Goal: Transaction & Acquisition: Purchase product/service

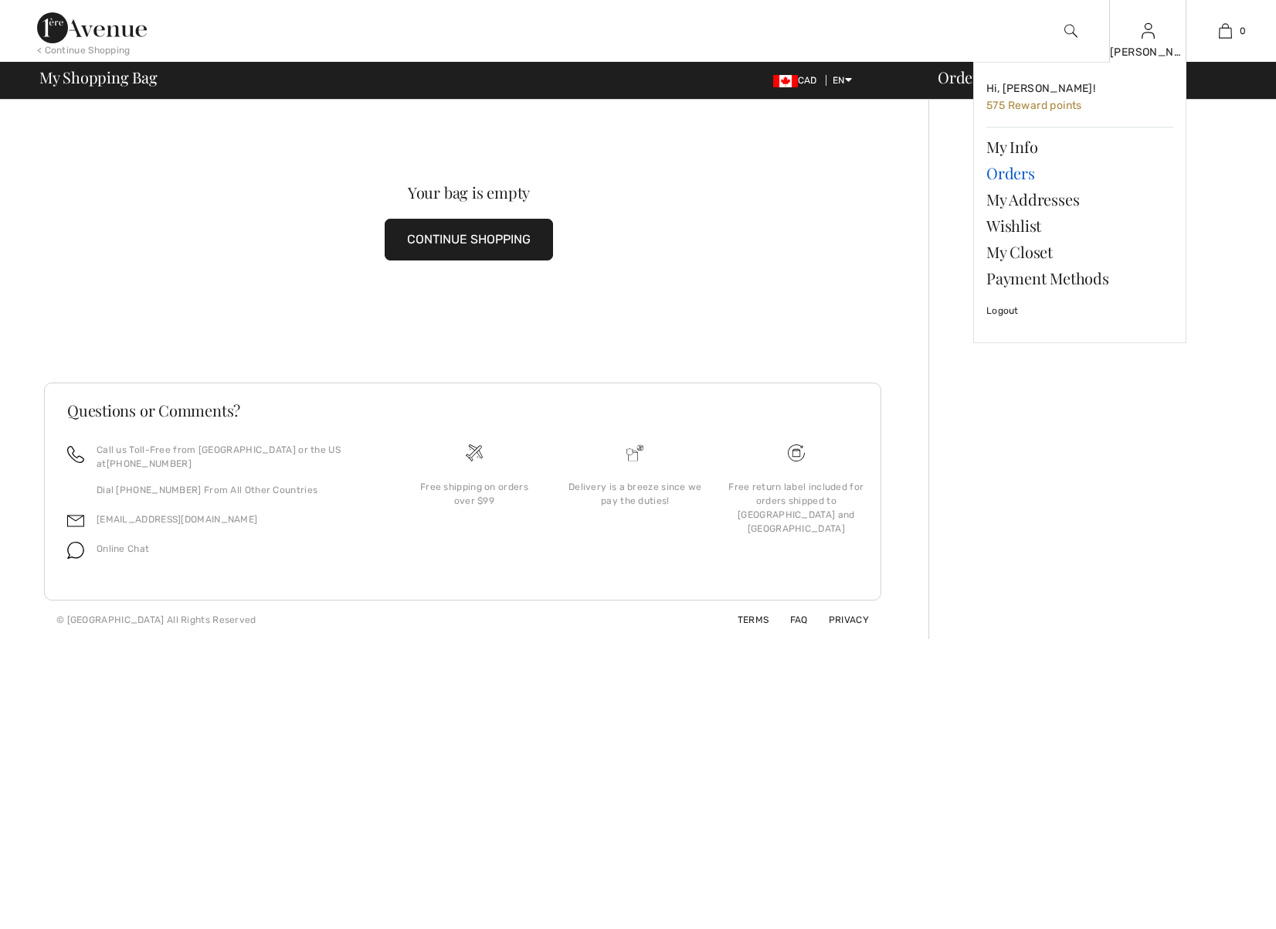
click at [1011, 174] on link "Orders" at bounding box center [1079, 173] width 187 height 26
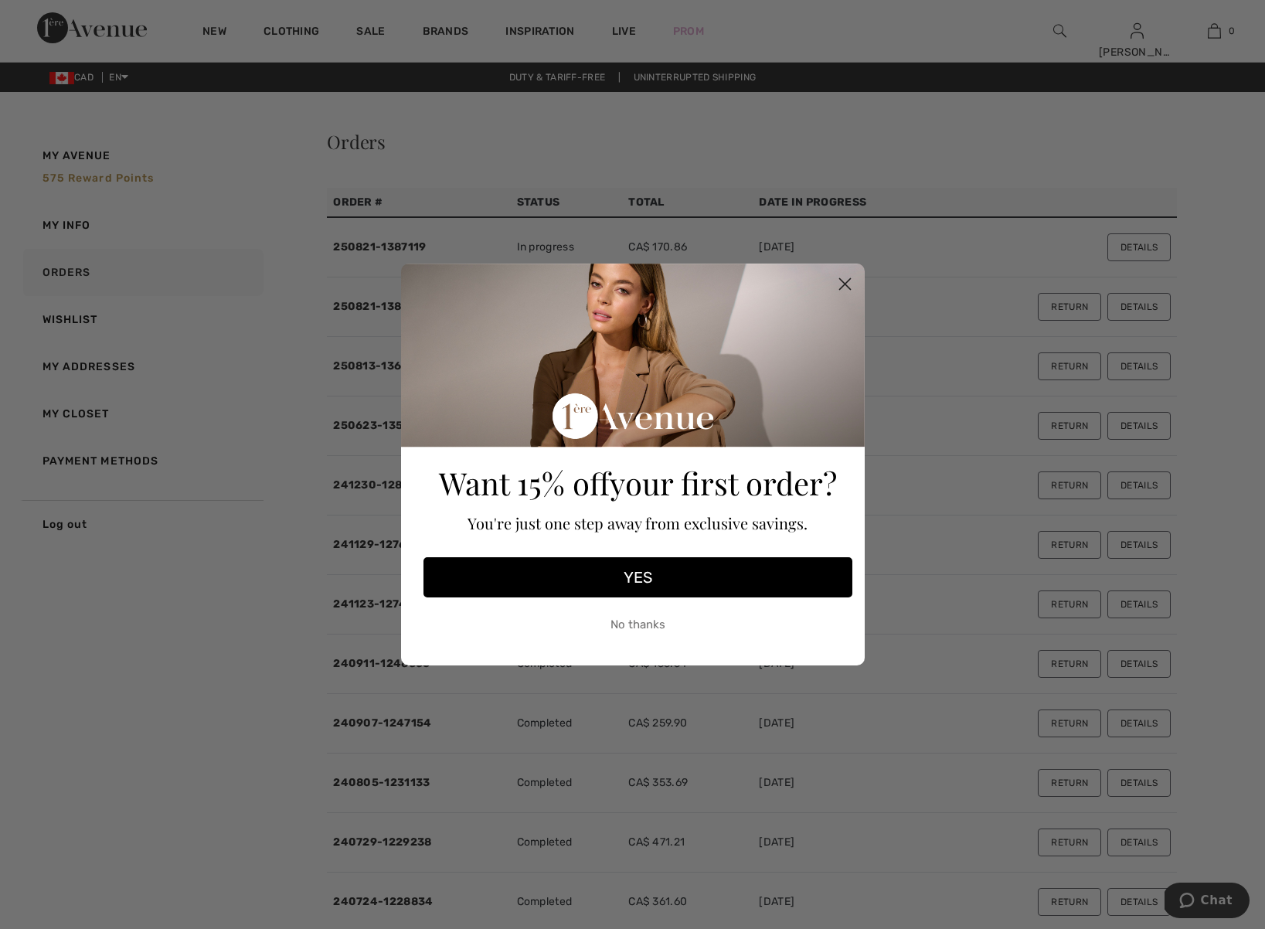
click at [839, 291] on circle "Close dialog" at bounding box center [843, 283] width 25 height 25
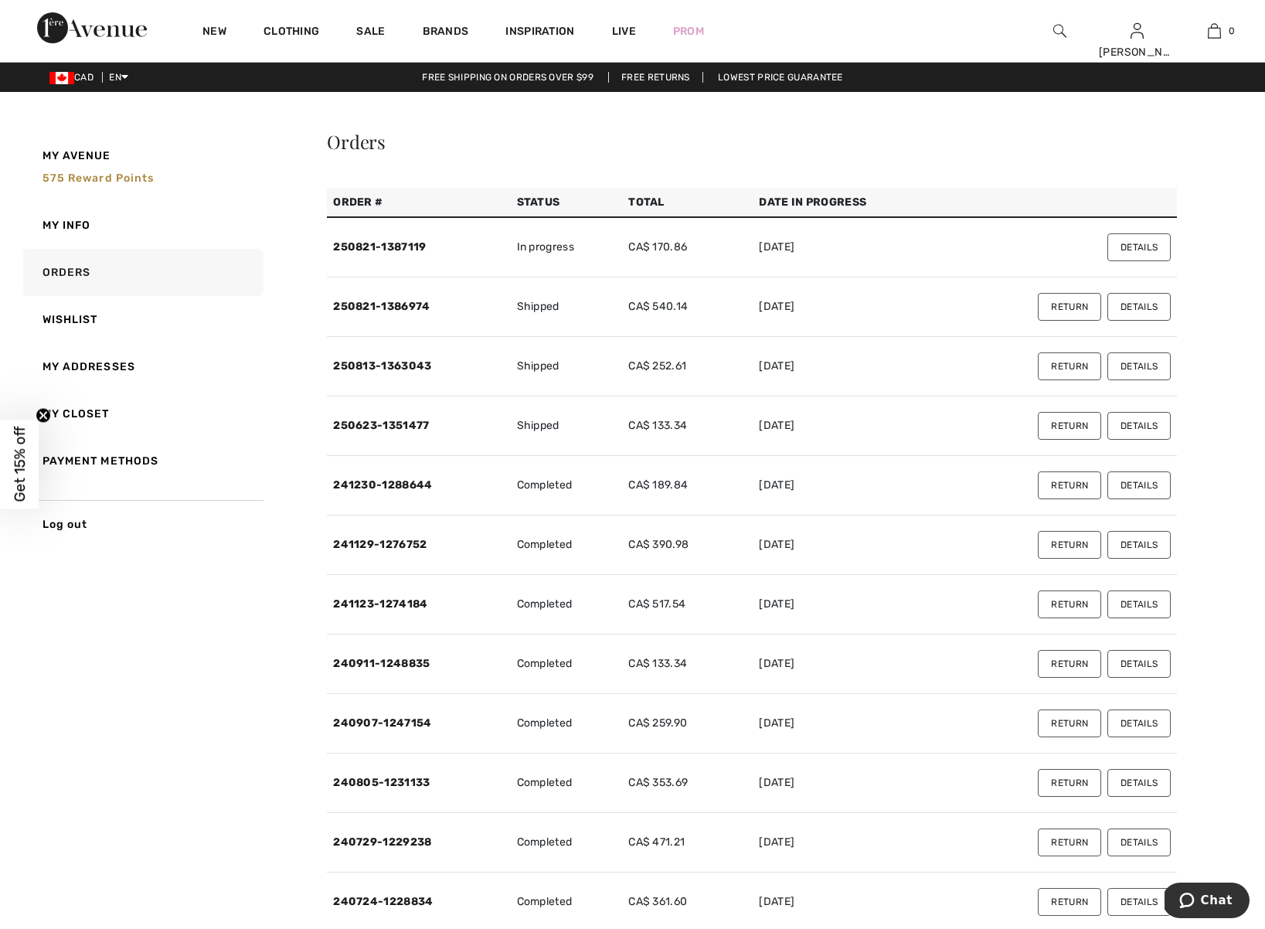
click at [1140, 308] on button "Details" at bounding box center [1138, 307] width 63 height 28
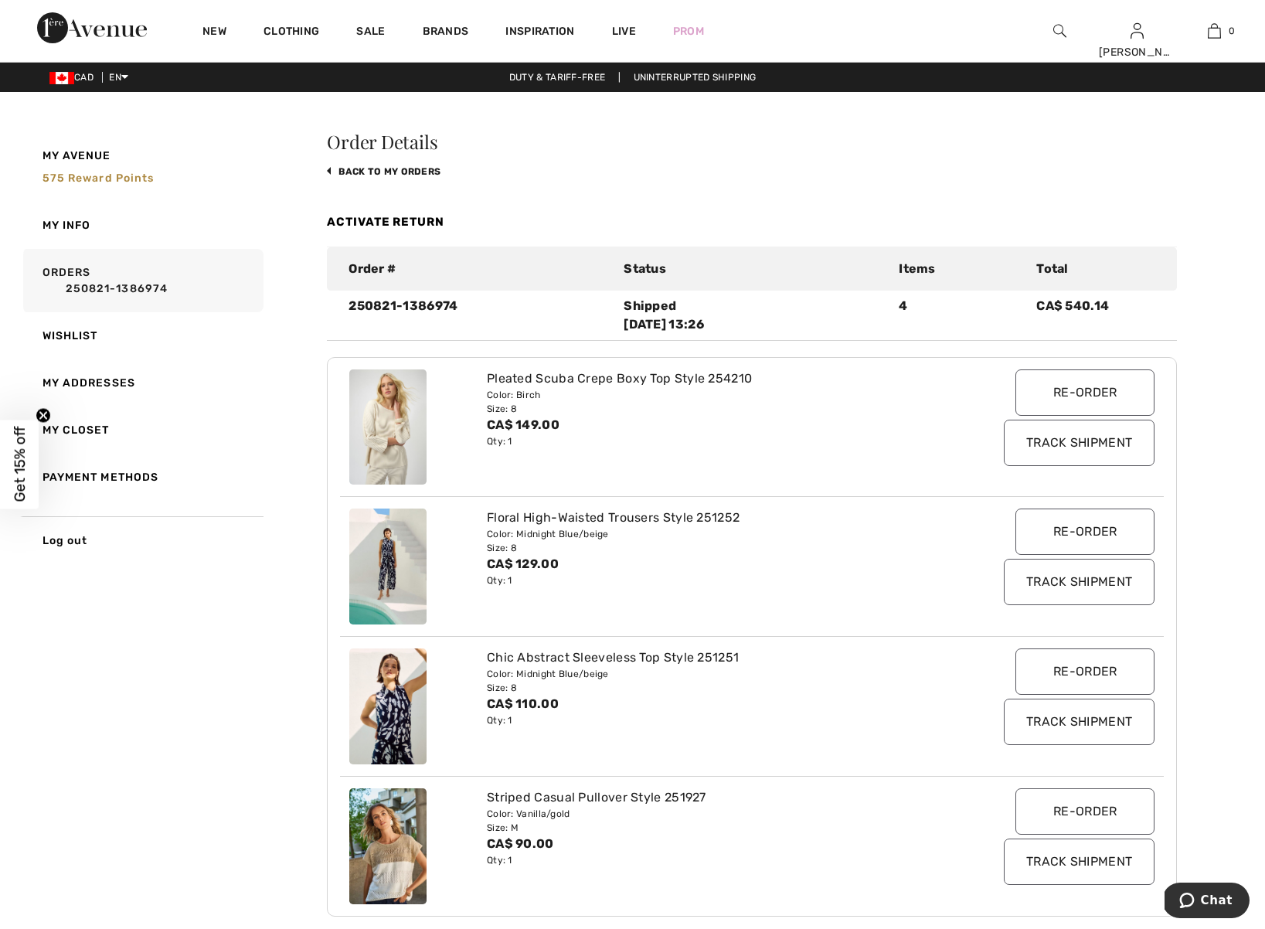
click at [412, 410] on img at bounding box center [387, 427] width 77 height 116
click at [545, 382] on div "Pleated Scuba Crepe Boxy Top Style 254210" at bounding box center [718, 378] width 462 height 19
click at [1070, 394] on input "Re-order" at bounding box center [1084, 392] width 139 height 46
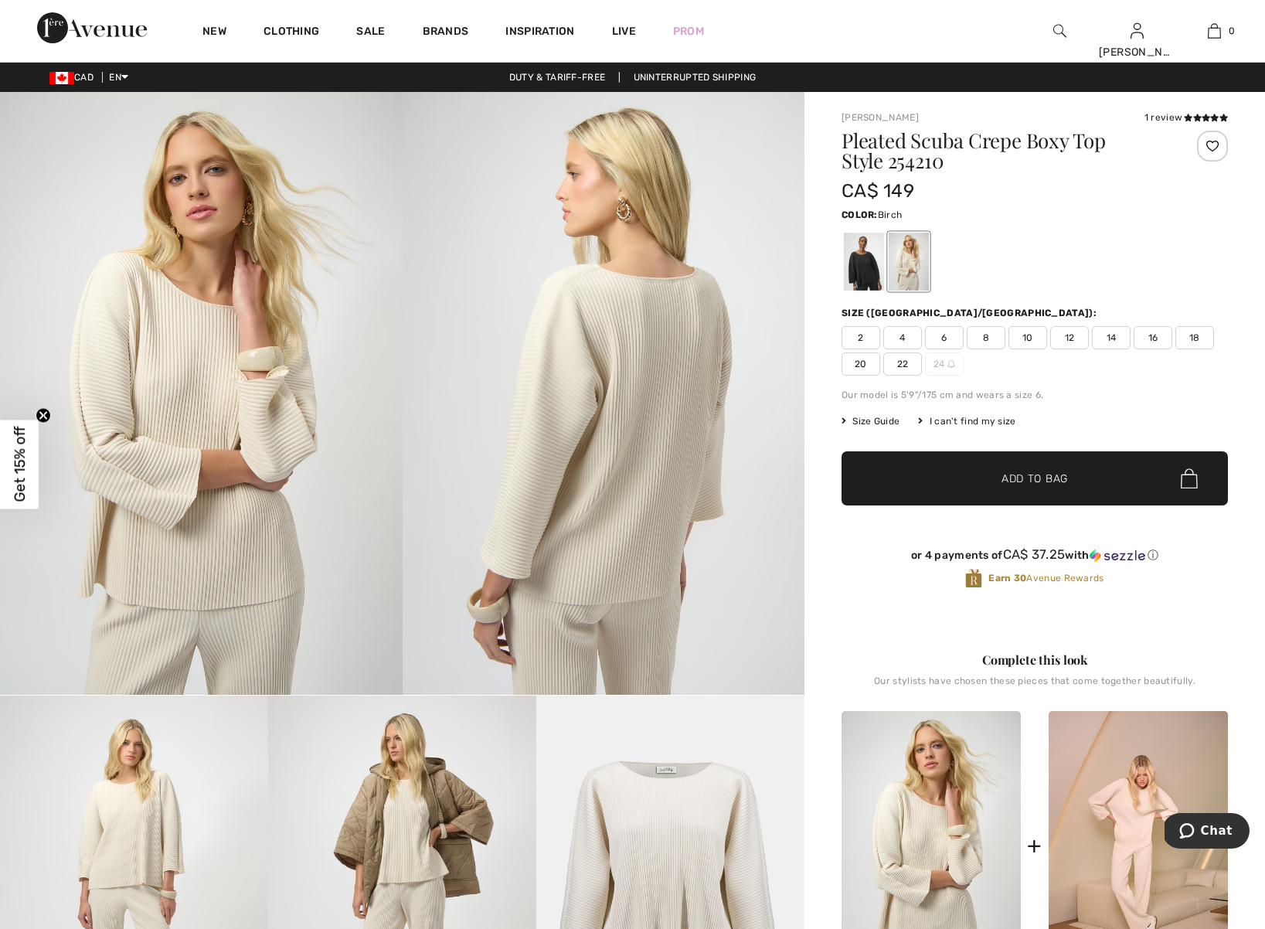
click at [945, 339] on span "6" at bounding box center [944, 337] width 39 height 23
click at [1010, 477] on span "Add to Bag" at bounding box center [1034, 478] width 66 height 16
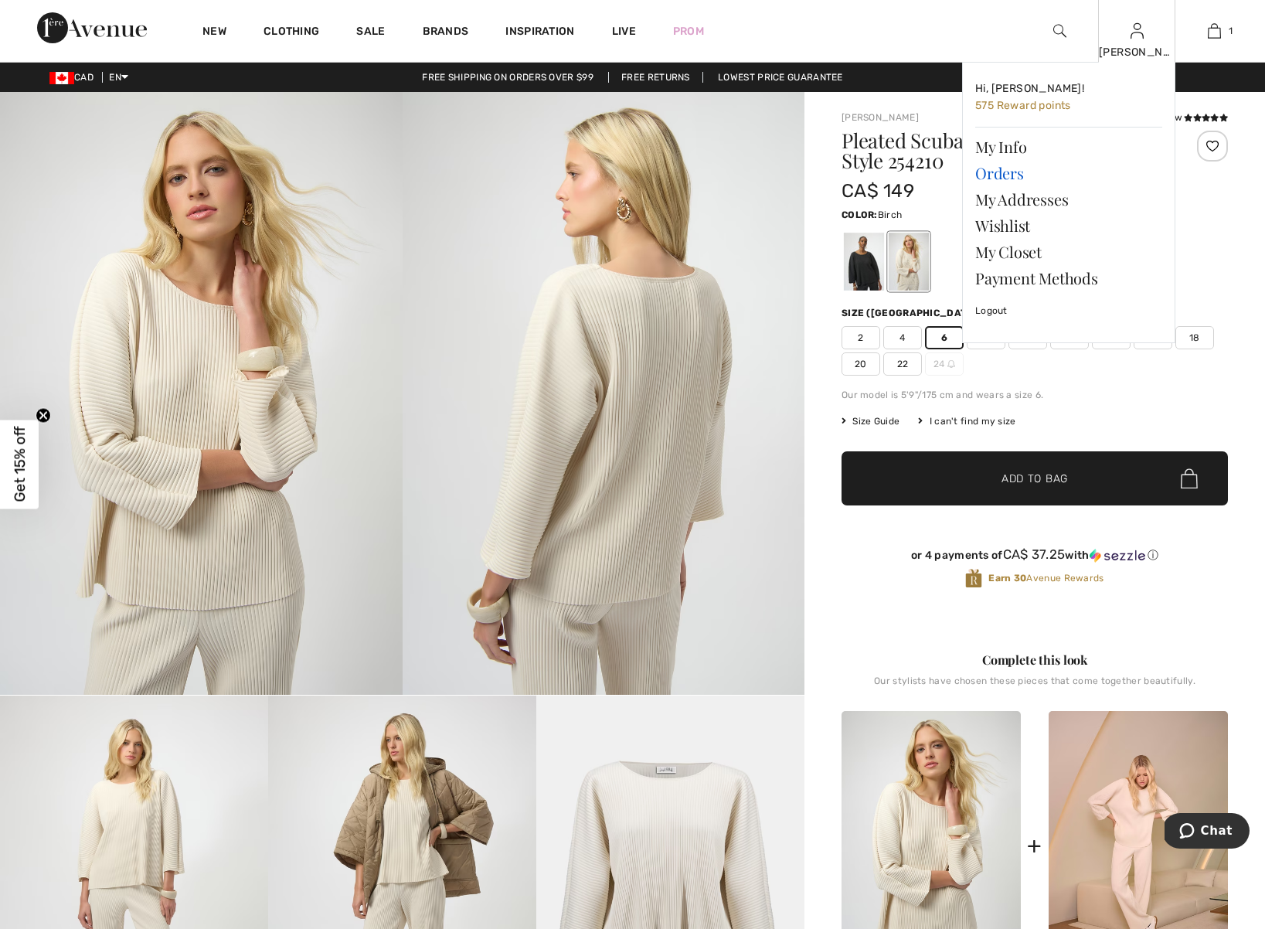
click at [999, 171] on link "Orders" at bounding box center [1068, 173] width 187 height 26
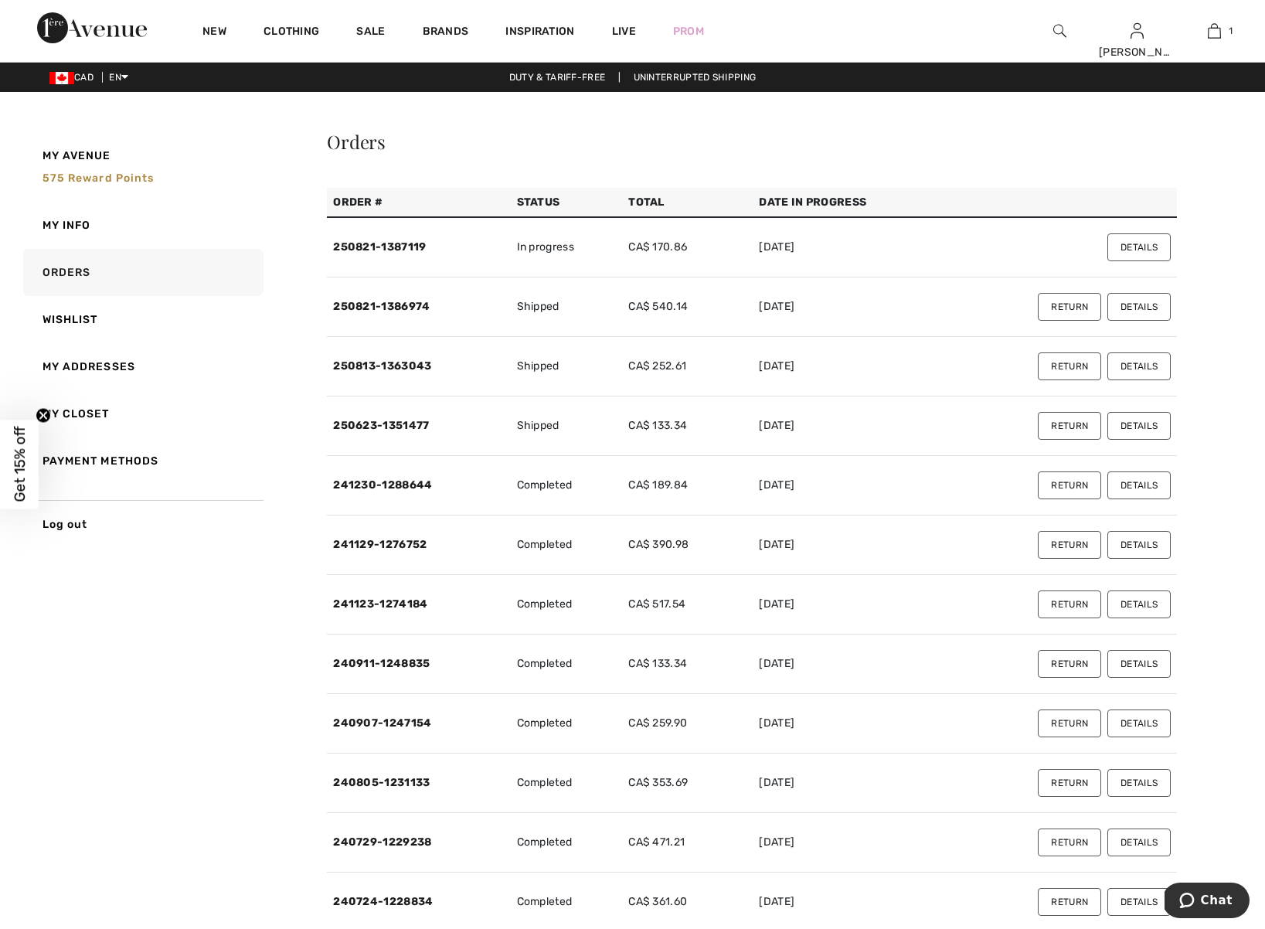
click at [1137, 307] on button "Details" at bounding box center [1138, 307] width 63 height 28
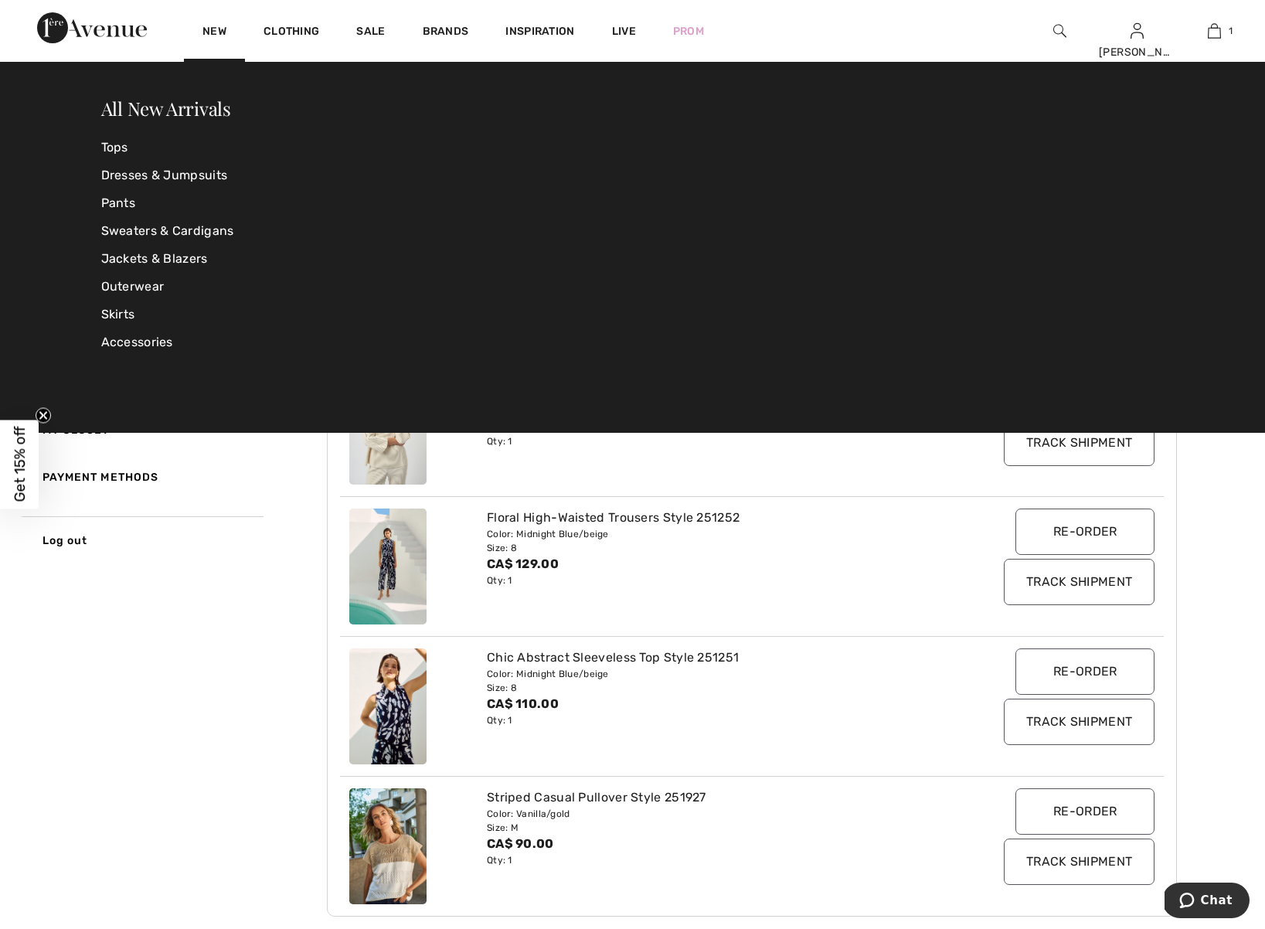
click at [657, 801] on div "Striped Casual Pullover Style 251927" at bounding box center [718, 797] width 462 height 19
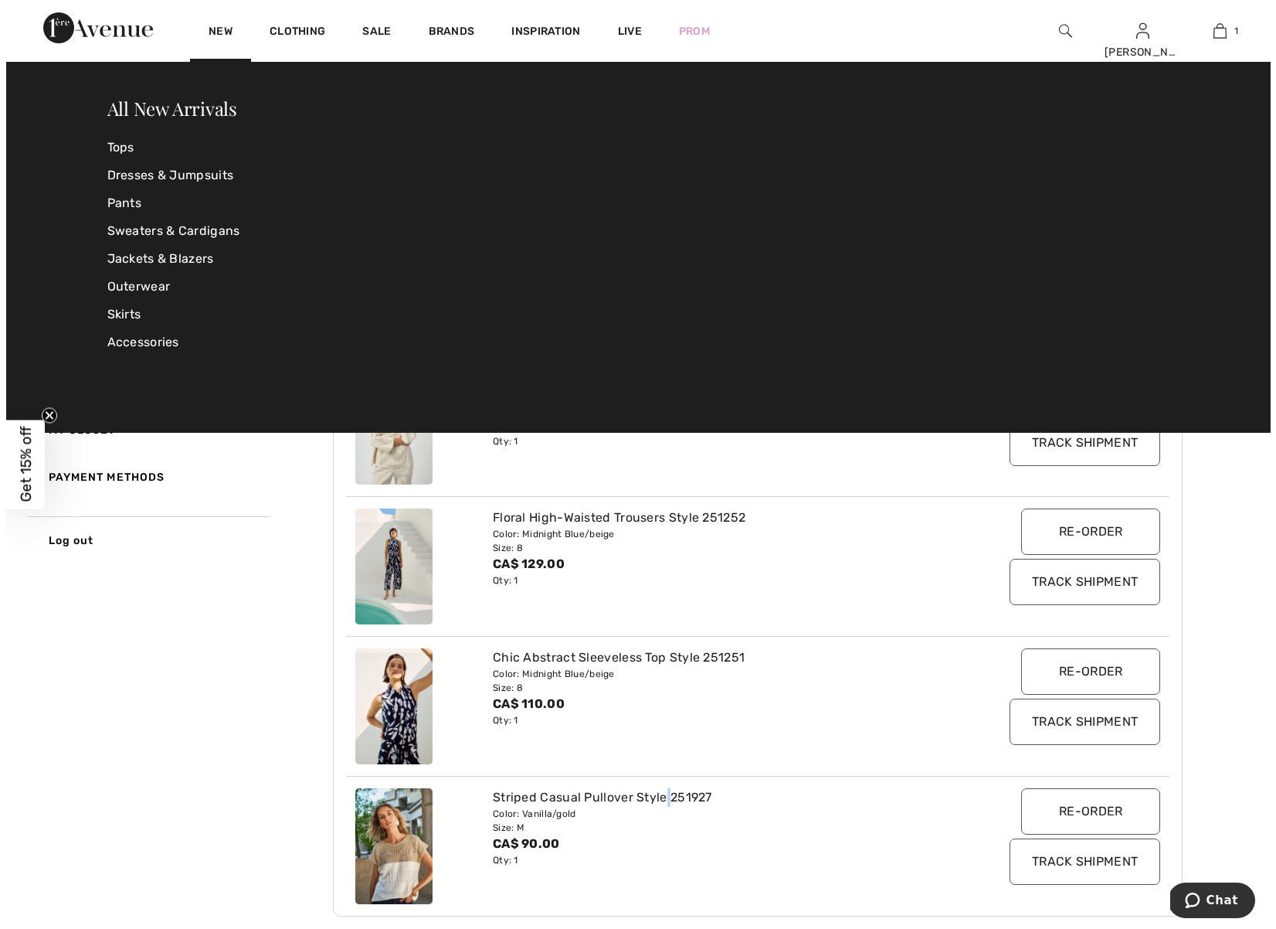
scroll to position [2, 0]
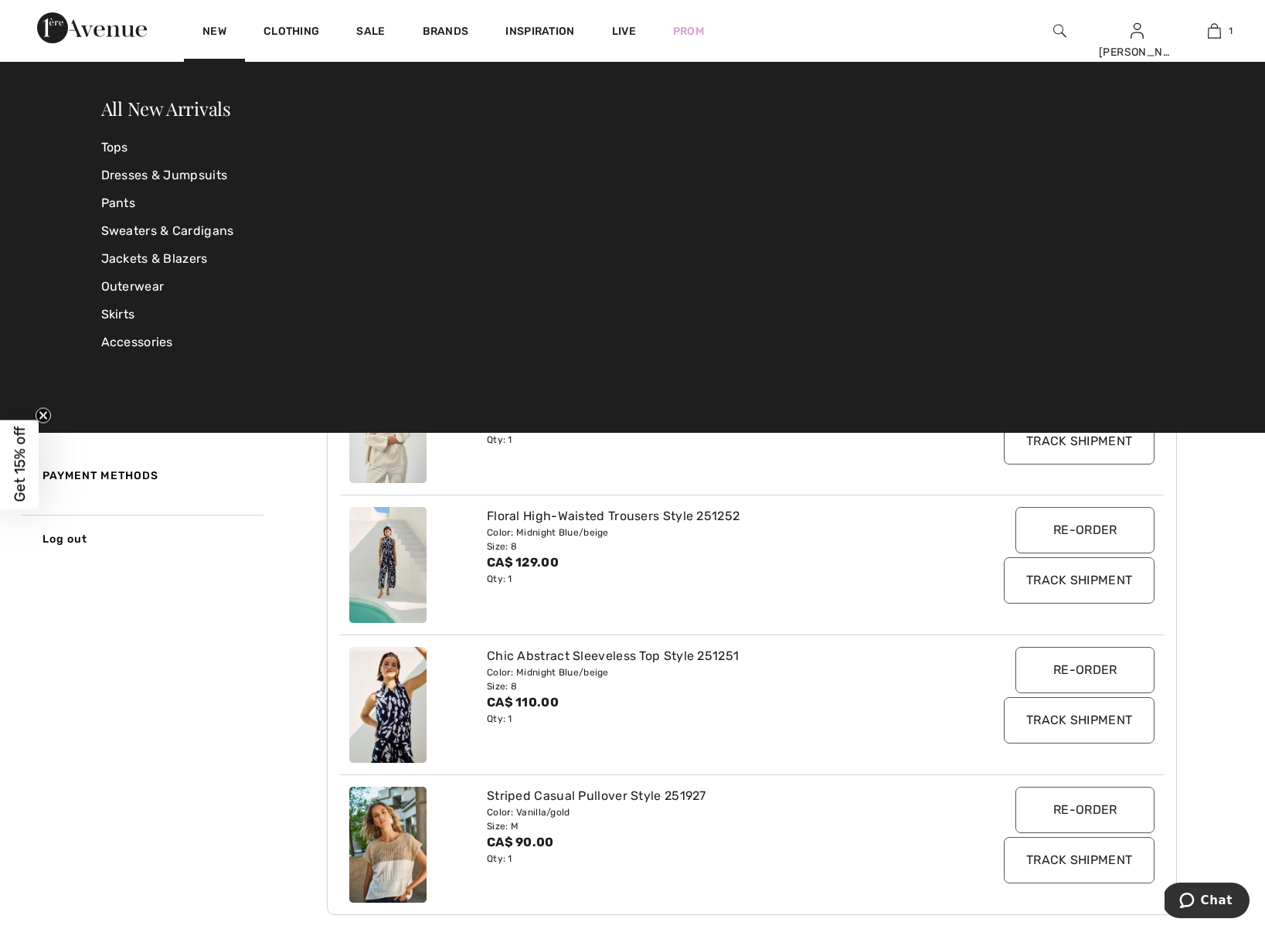
click at [234, 722] on div "My Avenue 575 Reward points My Info Orders 250821-1386974 Wishlist My Addresses…" at bounding box center [632, 832] width 1227 height 1410
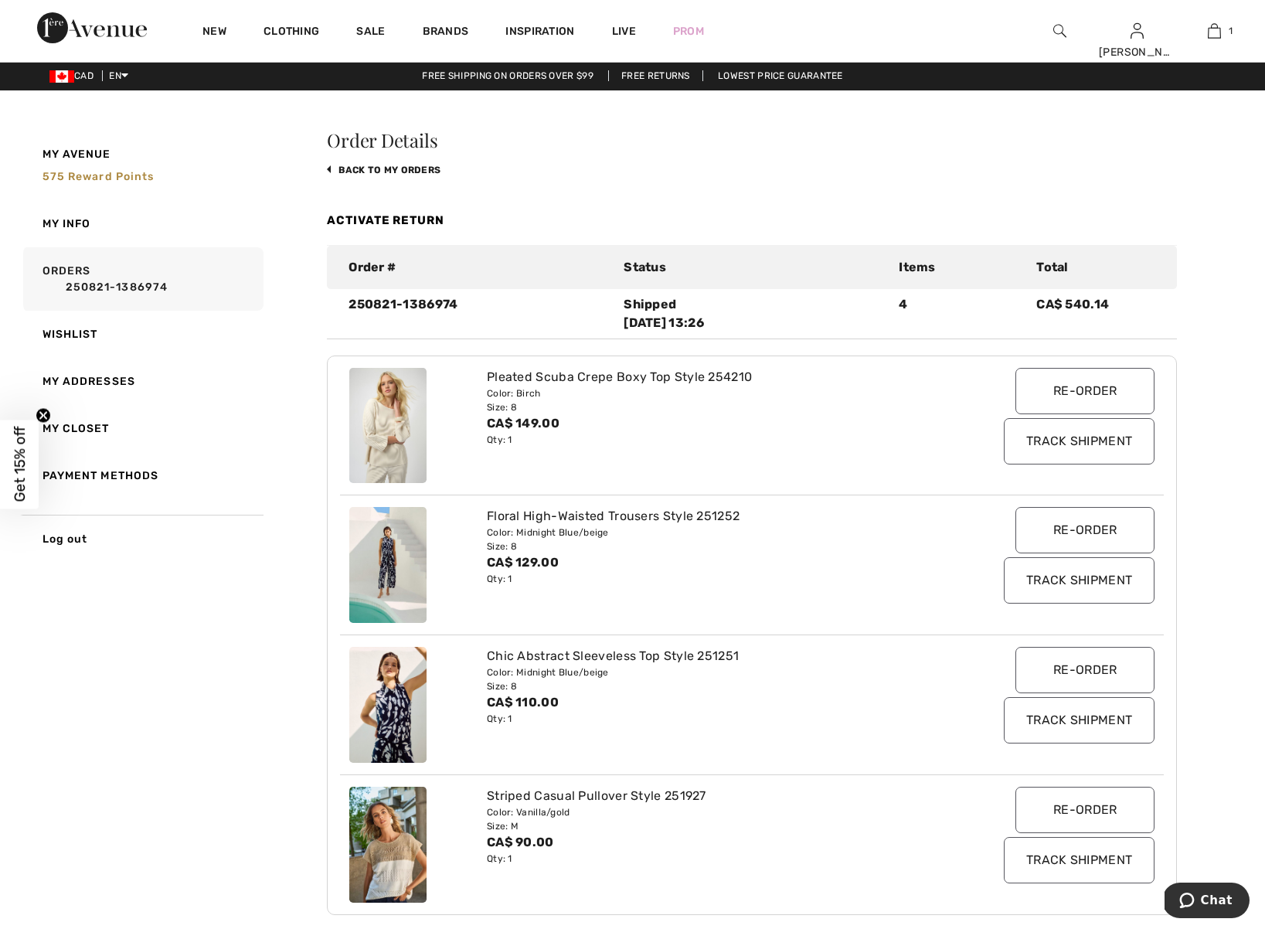
click at [1057, 32] on img at bounding box center [1059, 31] width 13 height 19
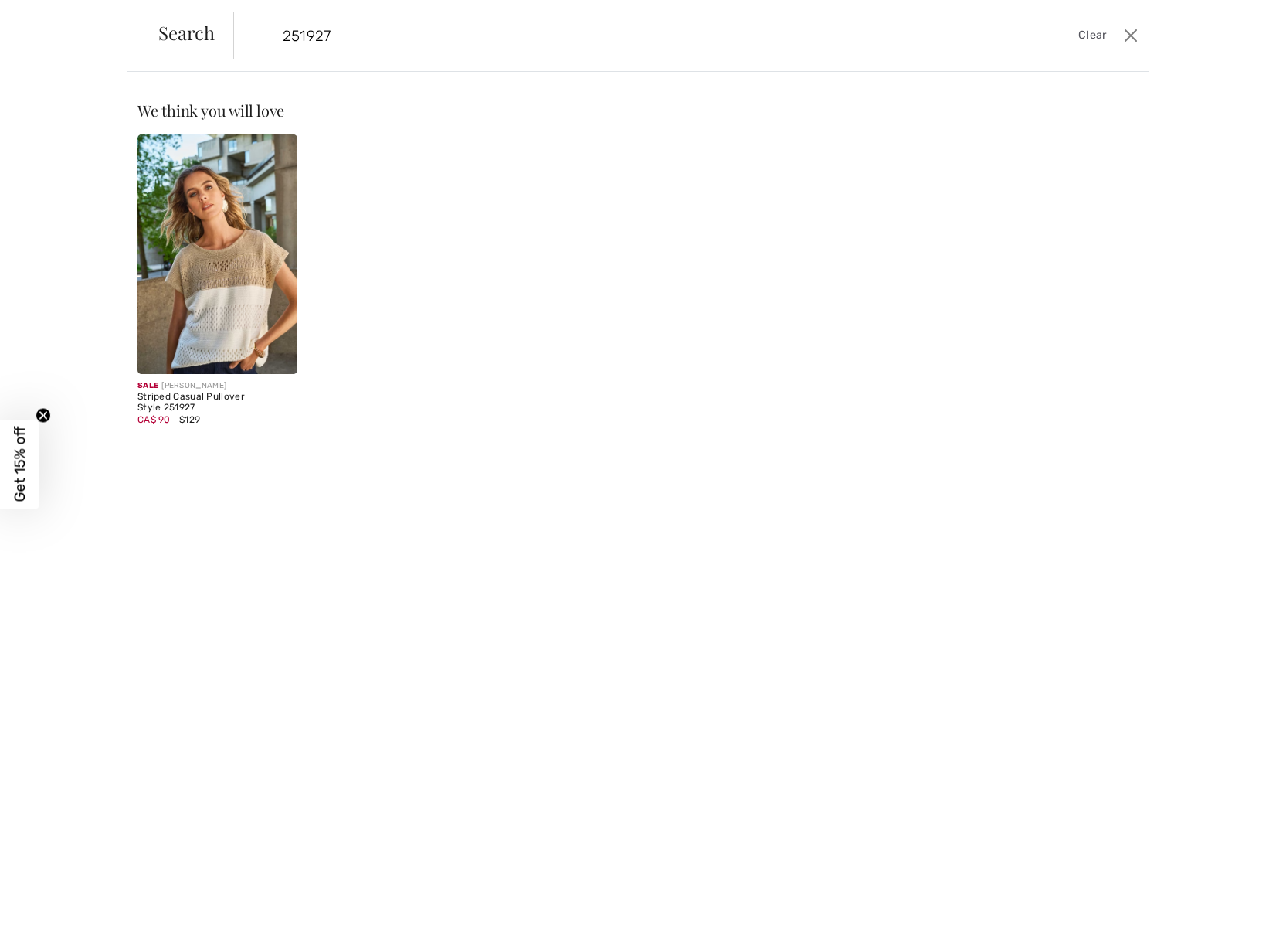
type input "251927"
click at [230, 328] on img at bounding box center [218, 253] width 160 height 239
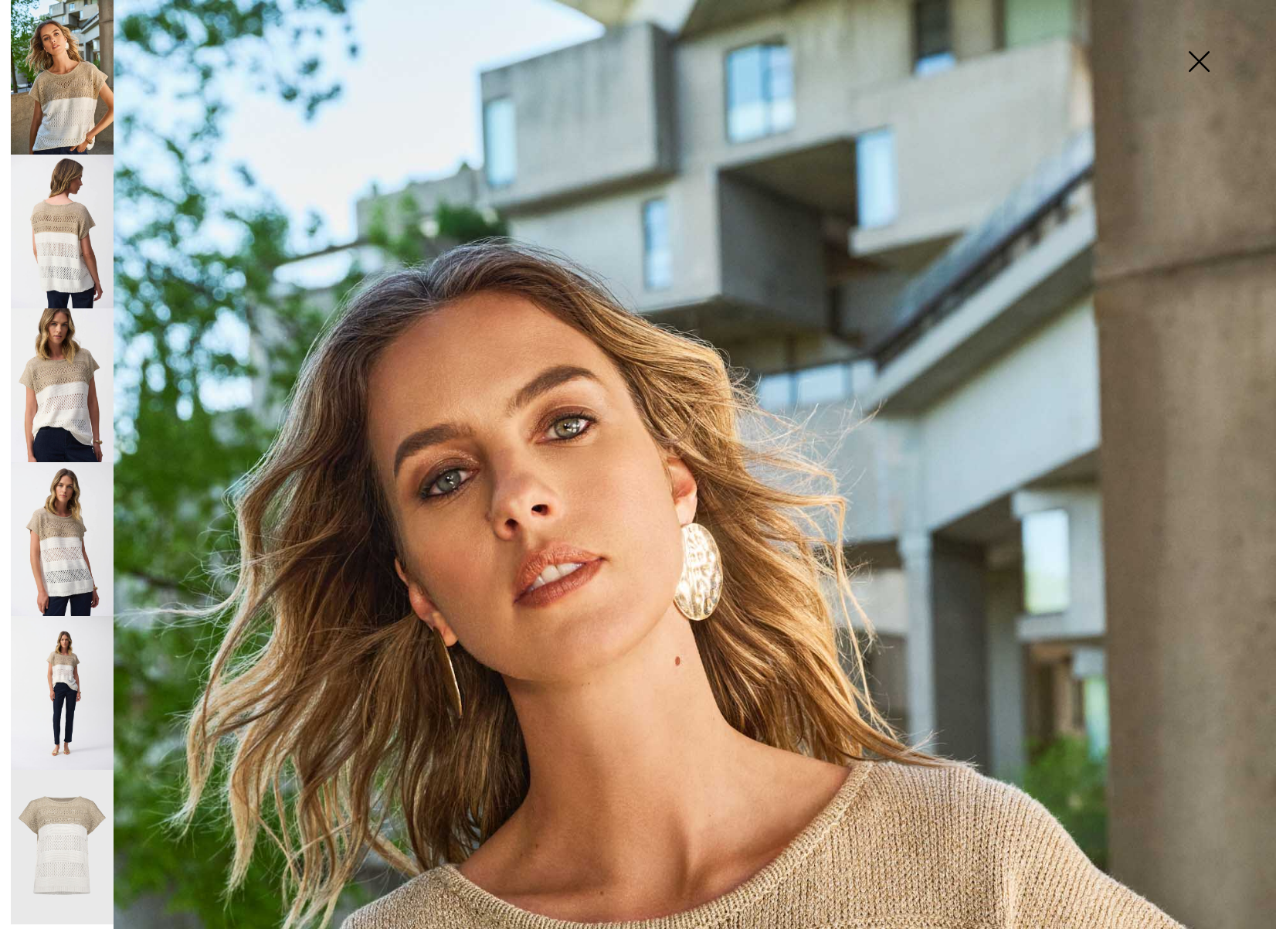
click at [1197, 62] on img at bounding box center [1198, 63] width 77 height 80
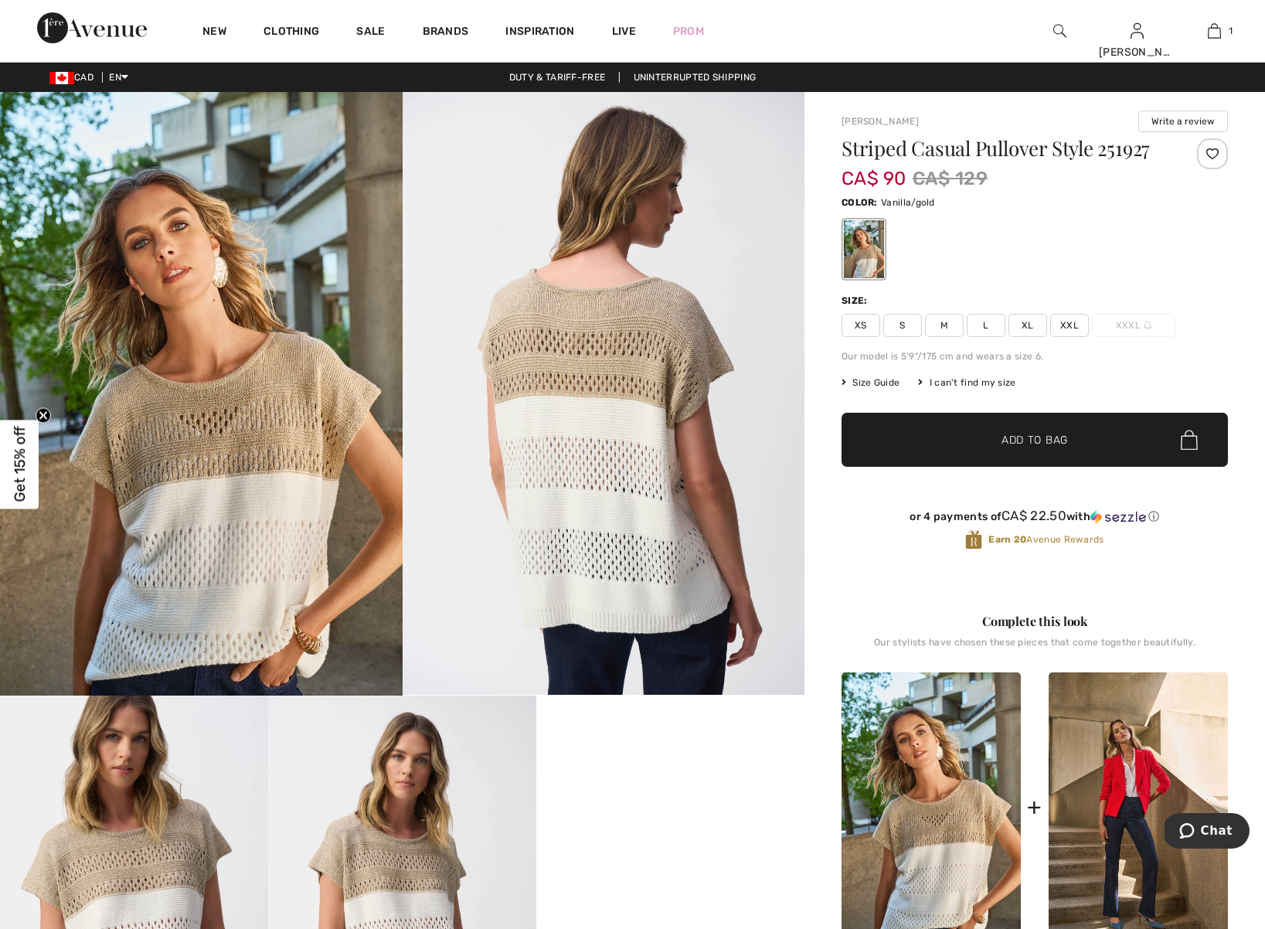
click at [908, 331] on span "S" at bounding box center [902, 325] width 39 height 23
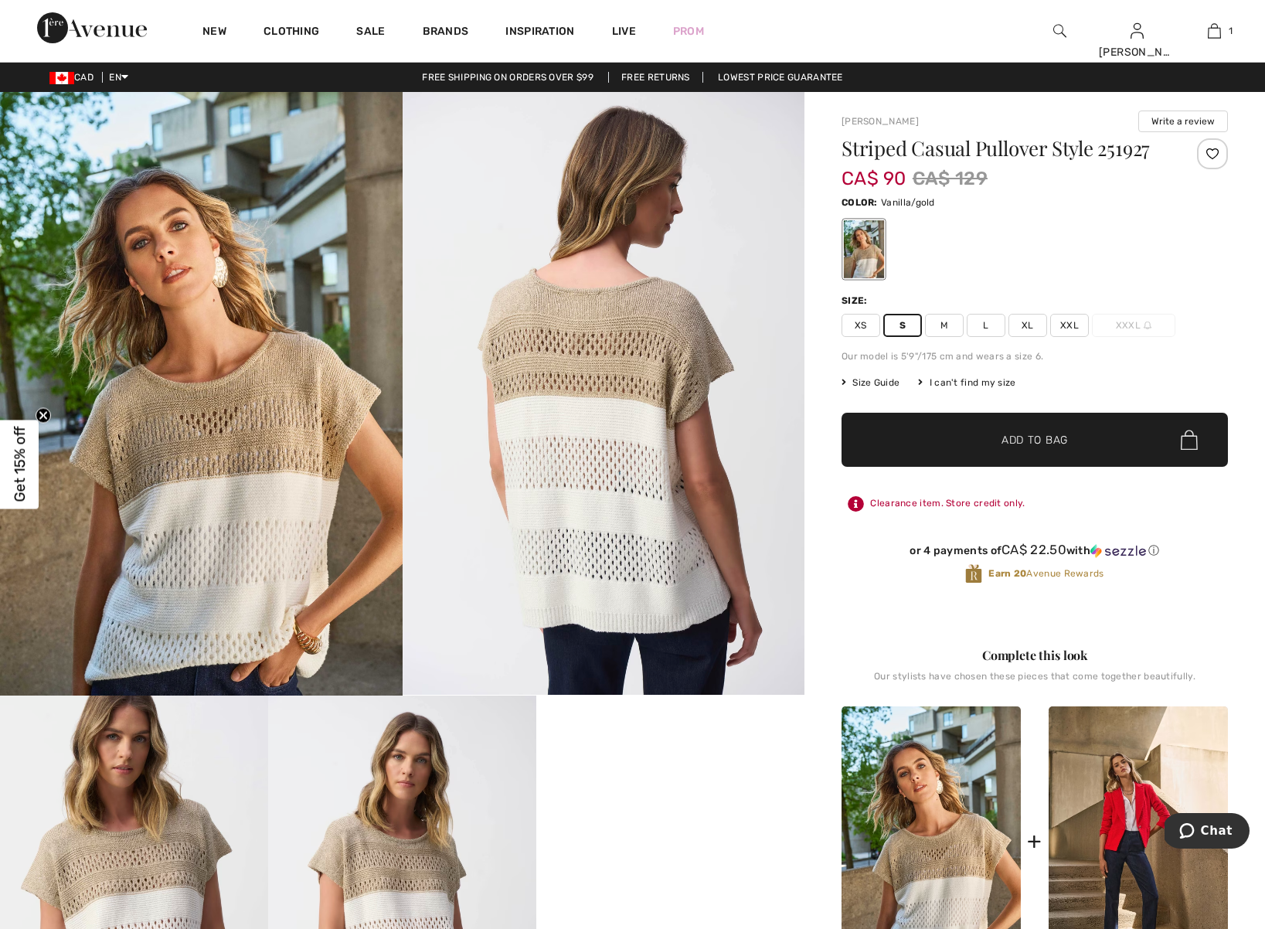
click at [992, 443] on span "✔ Added to Bag" at bounding box center [1011, 440] width 94 height 16
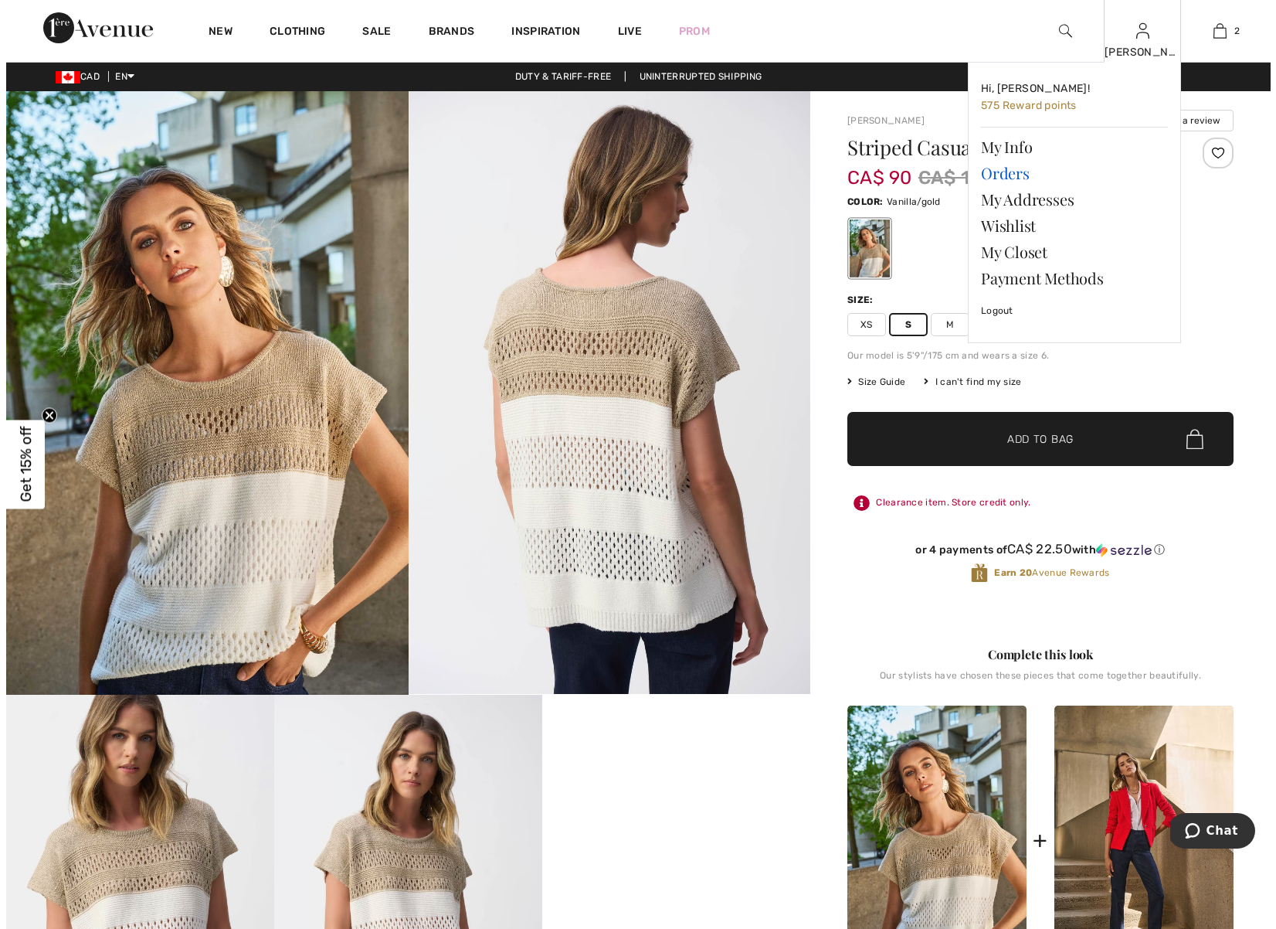
scroll to position [2, 0]
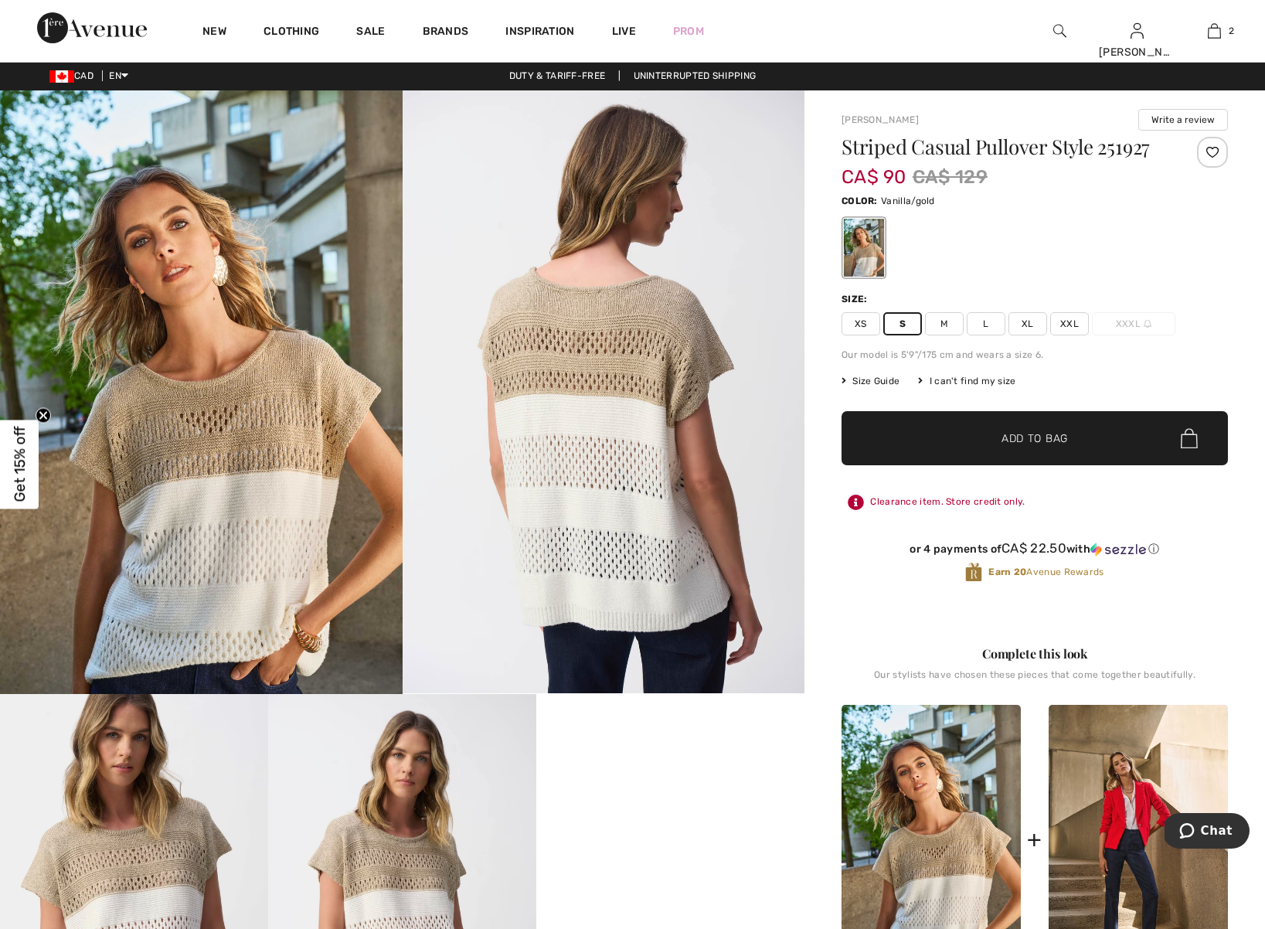
click at [1056, 34] on img at bounding box center [1059, 31] width 13 height 19
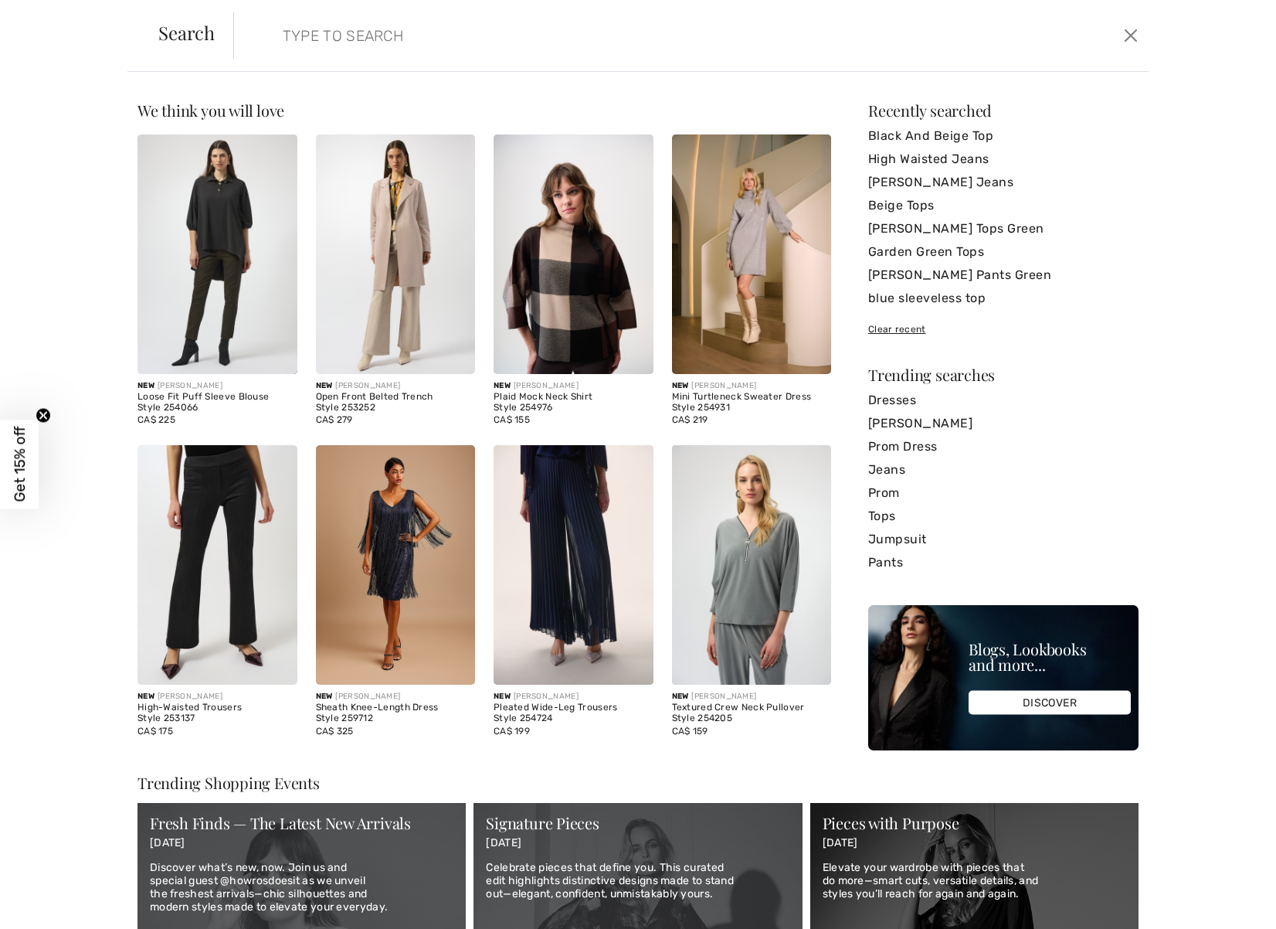
click at [347, 34] on input "search" at bounding box center [589, 35] width 636 height 46
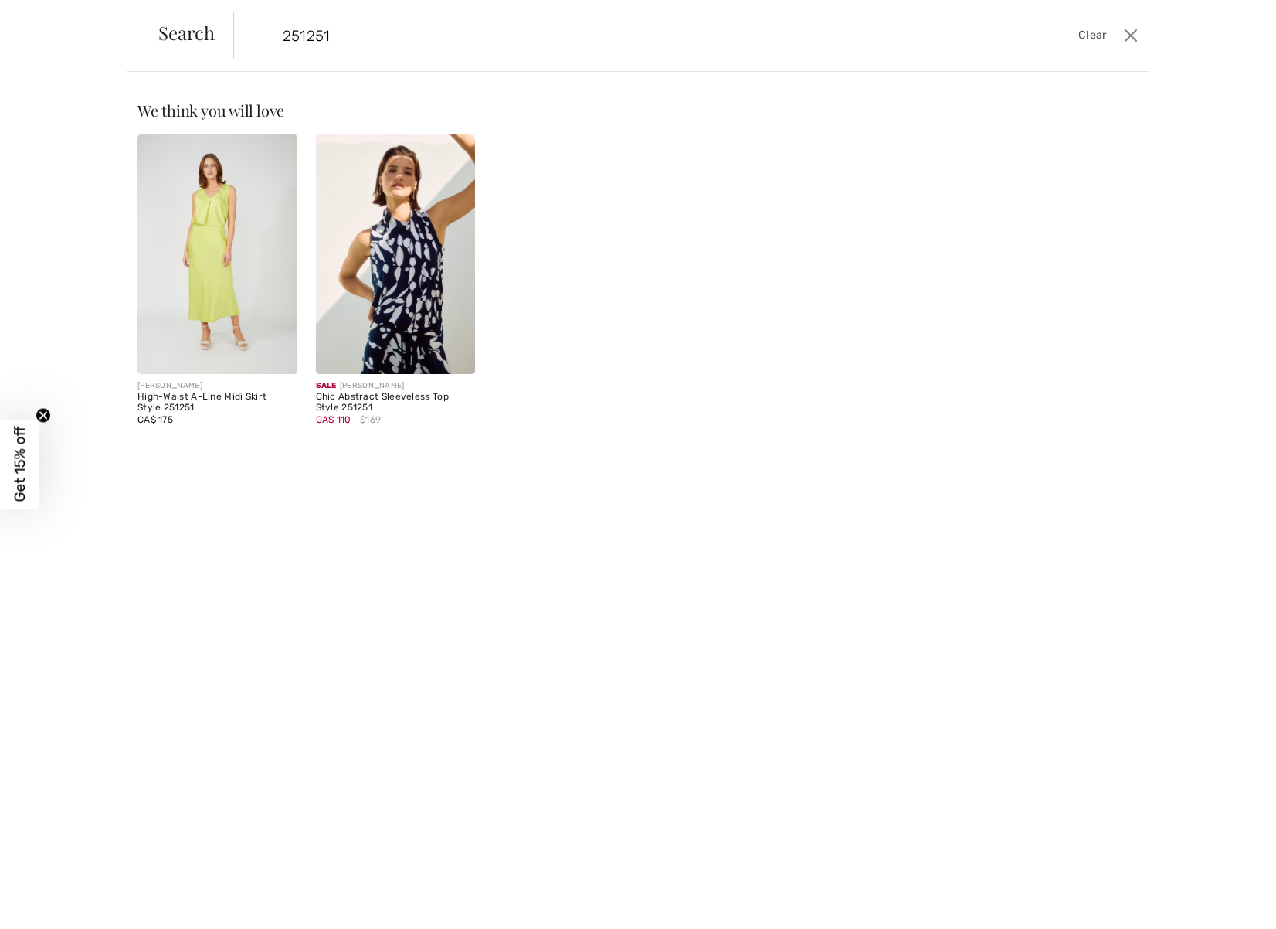
type input "251251"
click at [413, 316] on img at bounding box center [396, 253] width 160 height 239
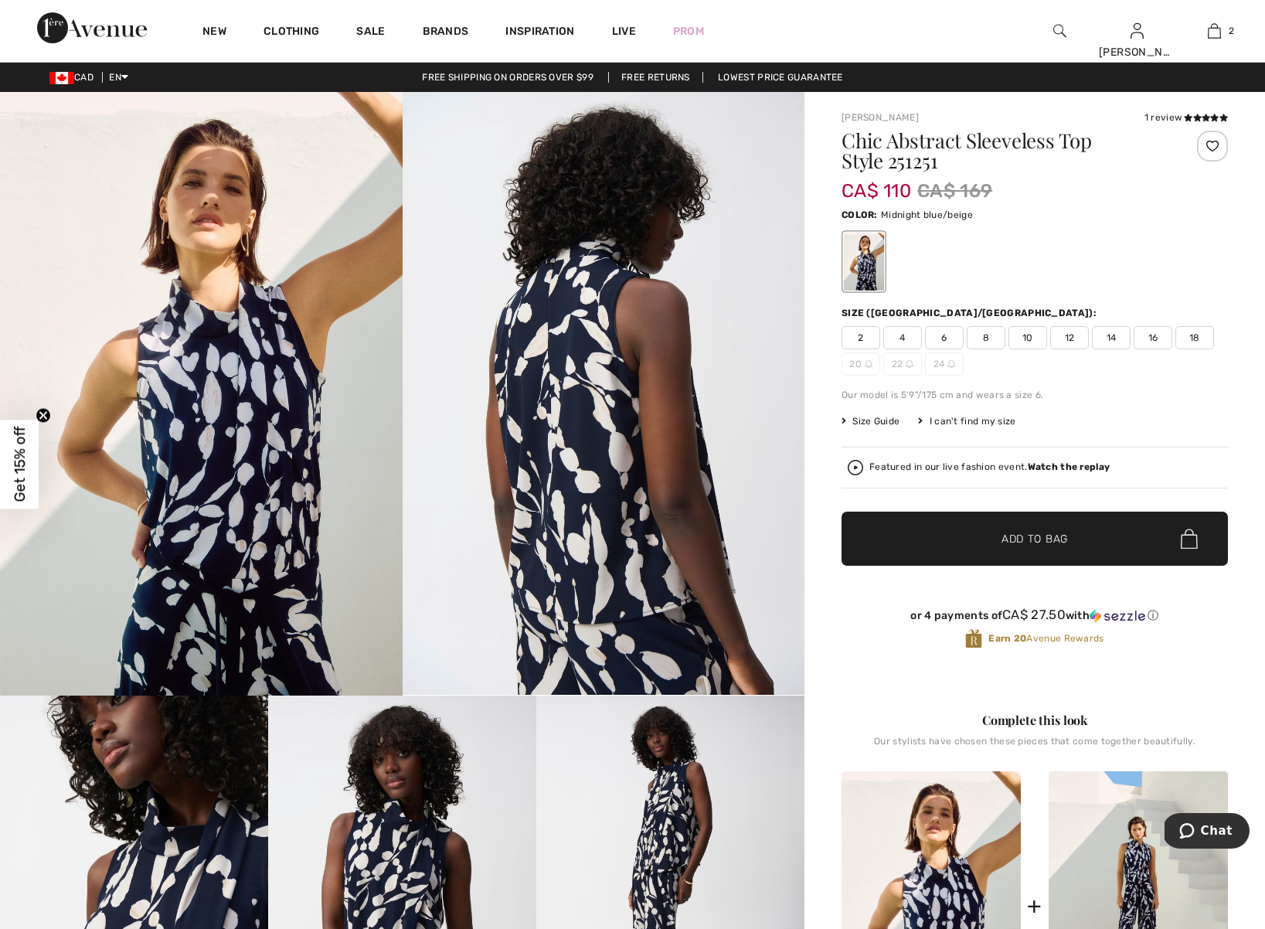
click at [943, 338] on span "6" at bounding box center [944, 337] width 39 height 23
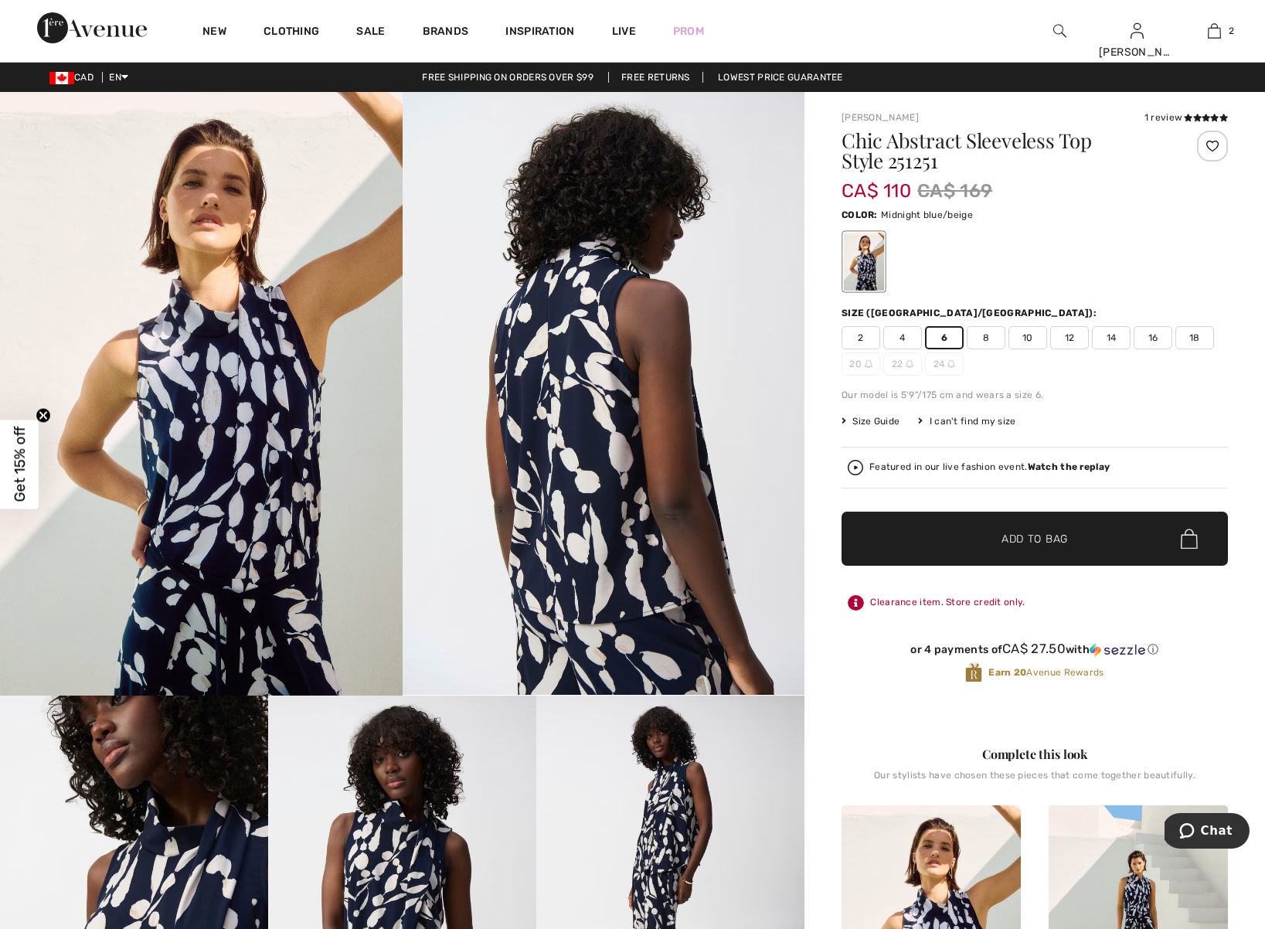
click at [1064, 545] on span "Add to Bag" at bounding box center [1034, 539] width 66 height 16
